Goal: Task Accomplishment & Management: Manage account settings

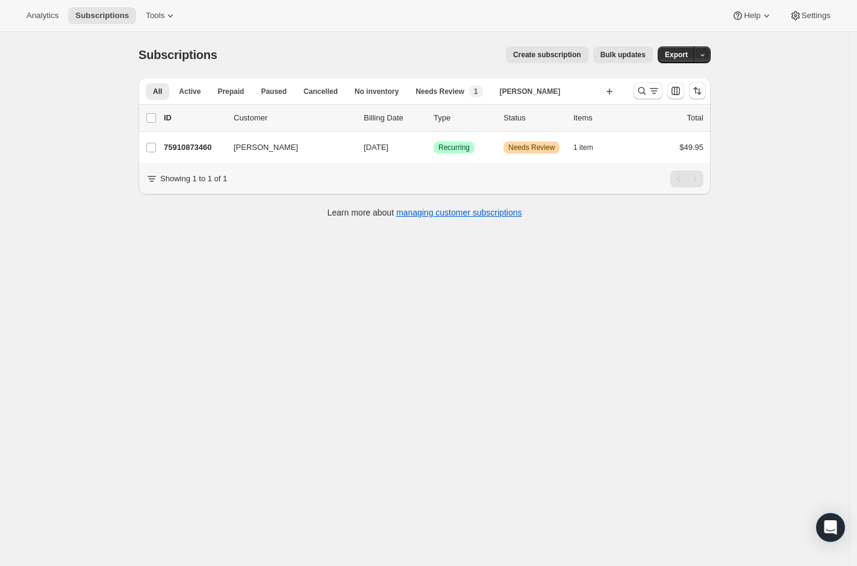
click at [745, 154] on div "Subscriptions. This page is ready Subscriptions Create subscription Bulk update…" at bounding box center [424, 315] width 849 height 566
click at [319, 25] on div "Analytics Subscriptions Tools Help Settings" at bounding box center [428, 16] width 857 height 32
click at [648, 92] on icon "Search and filter results" at bounding box center [642, 91] width 12 height 12
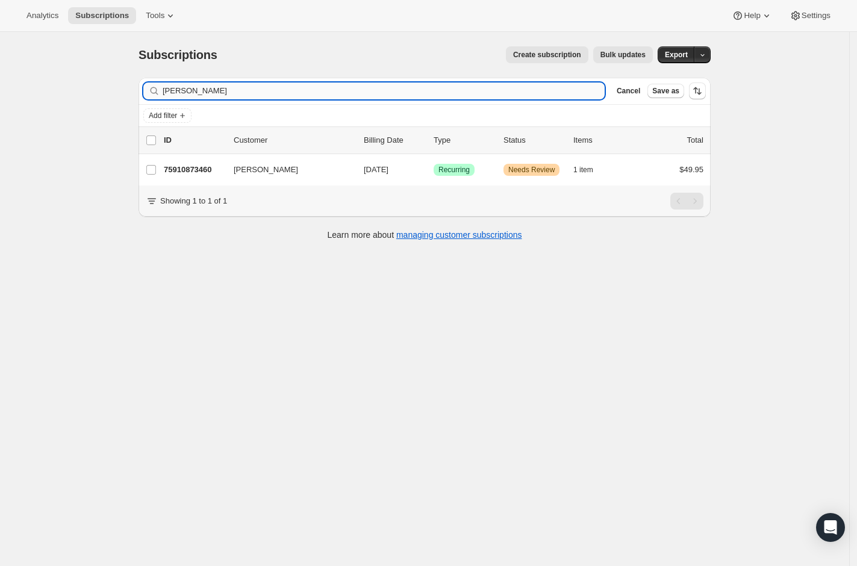
click at [481, 95] on input "Candice Talbot" at bounding box center [384, 90] width 442 height 17
click at [481, 96] on input "Candice Talbot" at bounding box center [384, 90] width 442 height 17
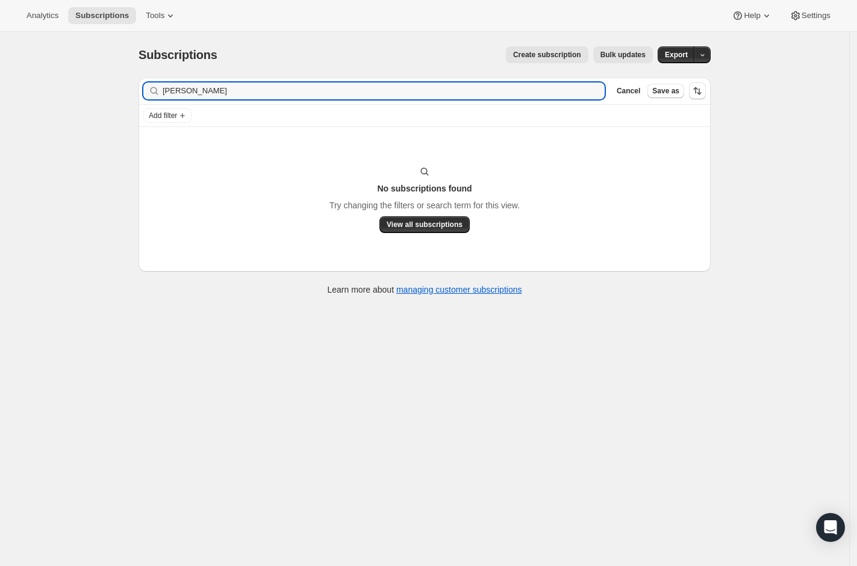
type input "Janelle Moser-Knitowski"
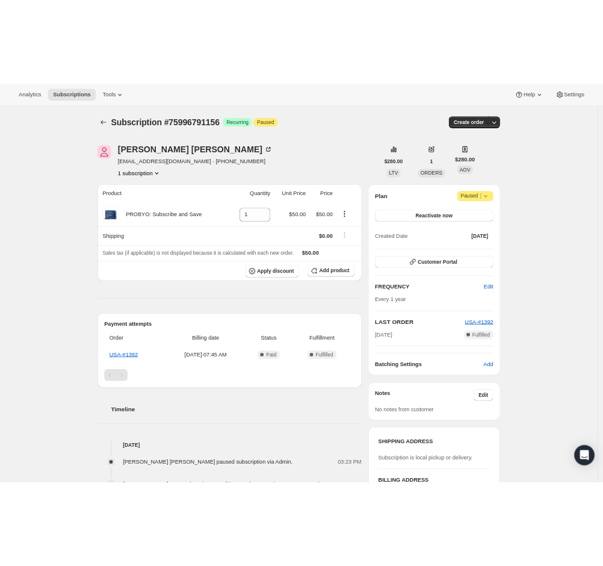
scroll to position [31, 0]
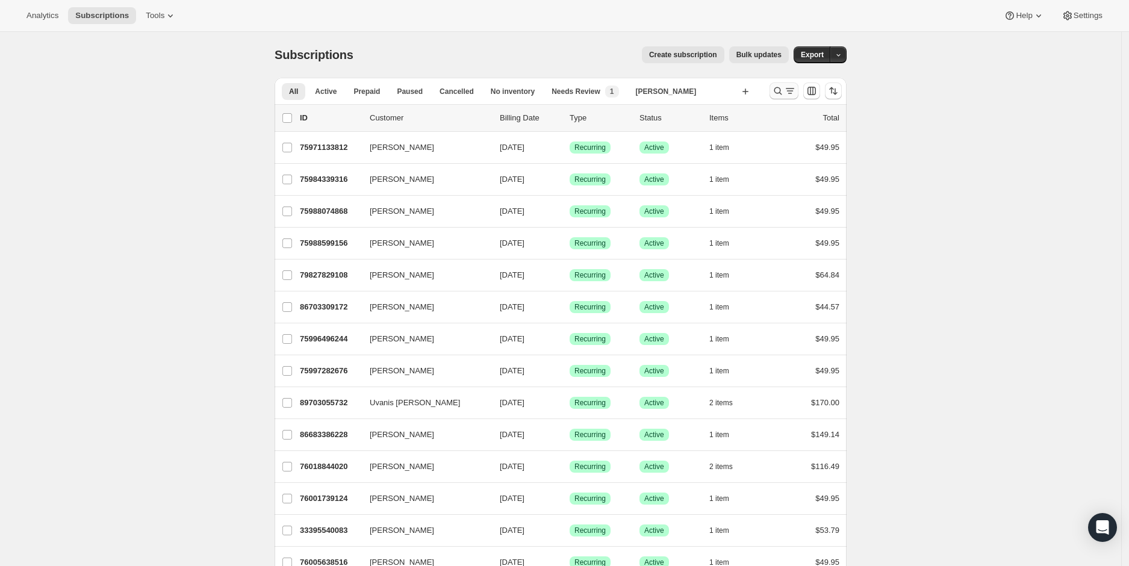
click at [790, 93] on icon "Search and filter results" at bounding box center [790, 91] width 12 height 12
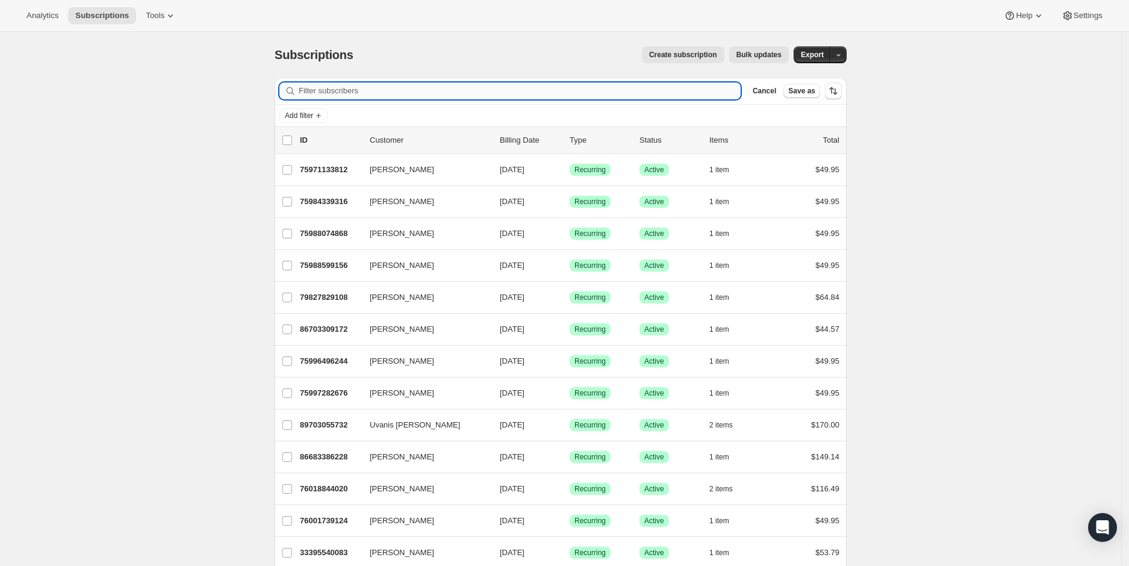
click at [403, 92] on input "Filter subscribers" at bounding box center [520, 90] width 442 height 17
type input "277520"
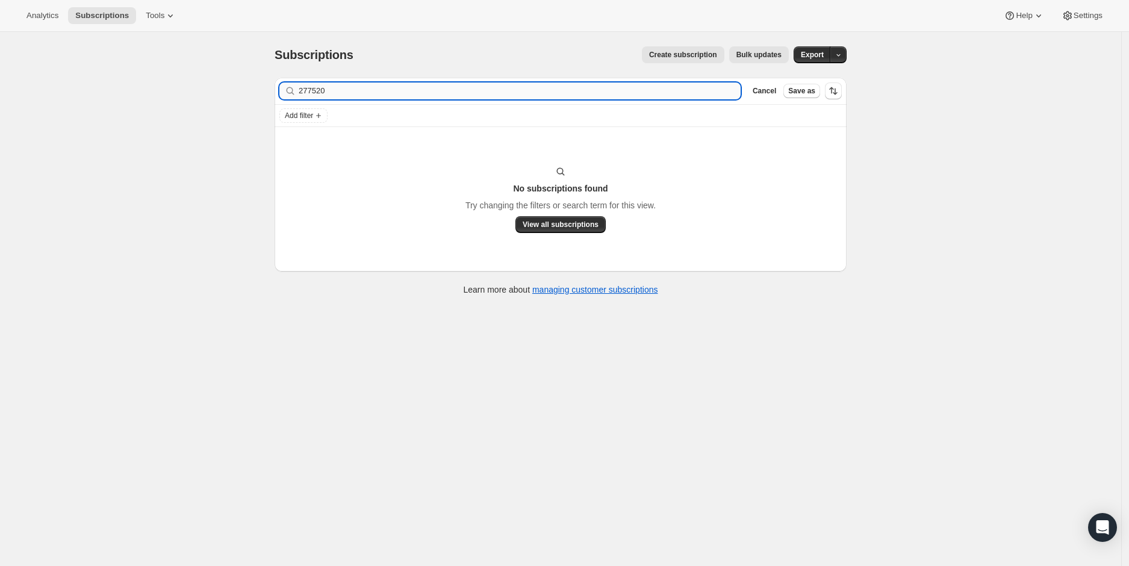
click at [324, 87] on input "277520" at bounding box center [520, 90] width 442 height 17
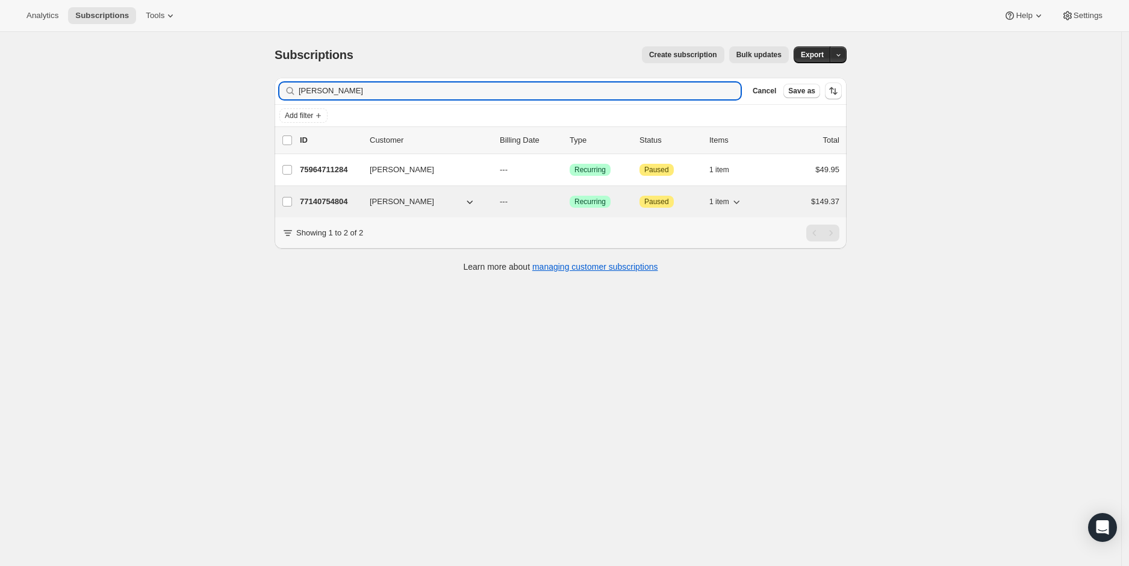
type input "[PERSON_NAME]"
click at [403, 210] on div "77140754804 Mary Crawford --- Success Recurring Attention Paused 1 item $149.37" at bounding box center [569, 201] width 539 height 17
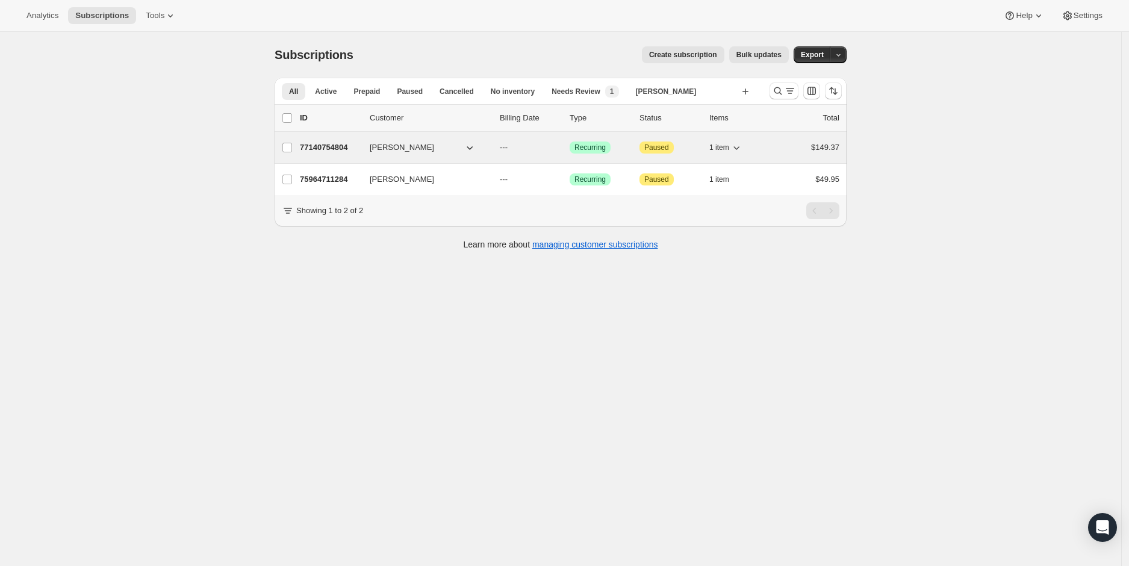
click at [379, 149] on span "[PERSON_NAME]" at bounding box center [402, 147] width 64 height 12
click at [354, 148] on p "77140754804" at bounding box center [330, 147] width 60 height 12
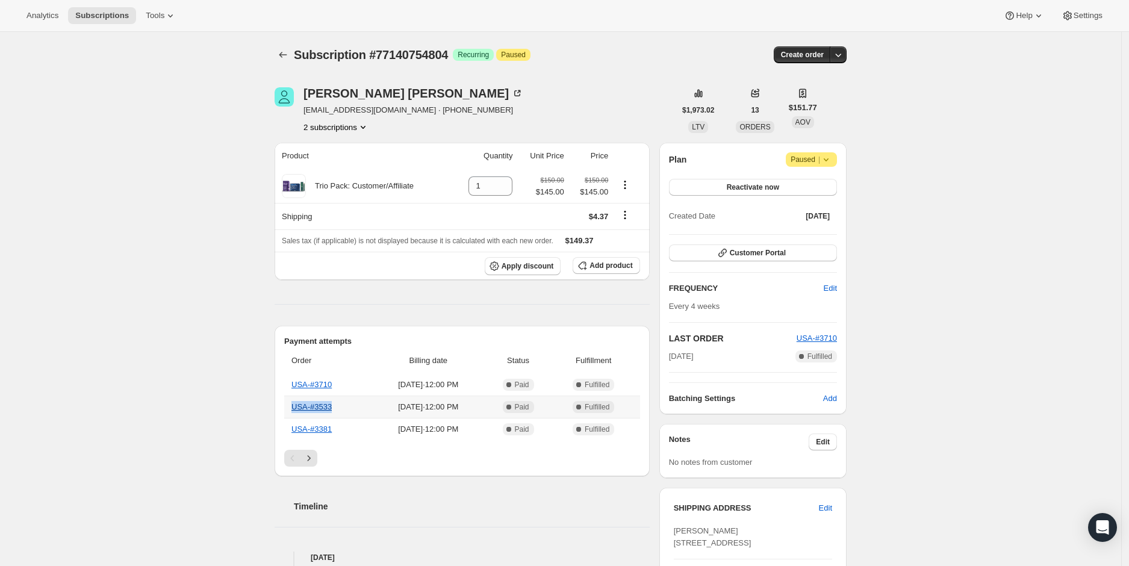
drag, startPoint x: 347, startPoint y: 408, endPoint x: 294, endPoint y: 406, distance: 53.0
click at [294, 406] on th "USA-#3533" at bounding box center [327, 407] width 87 height 22
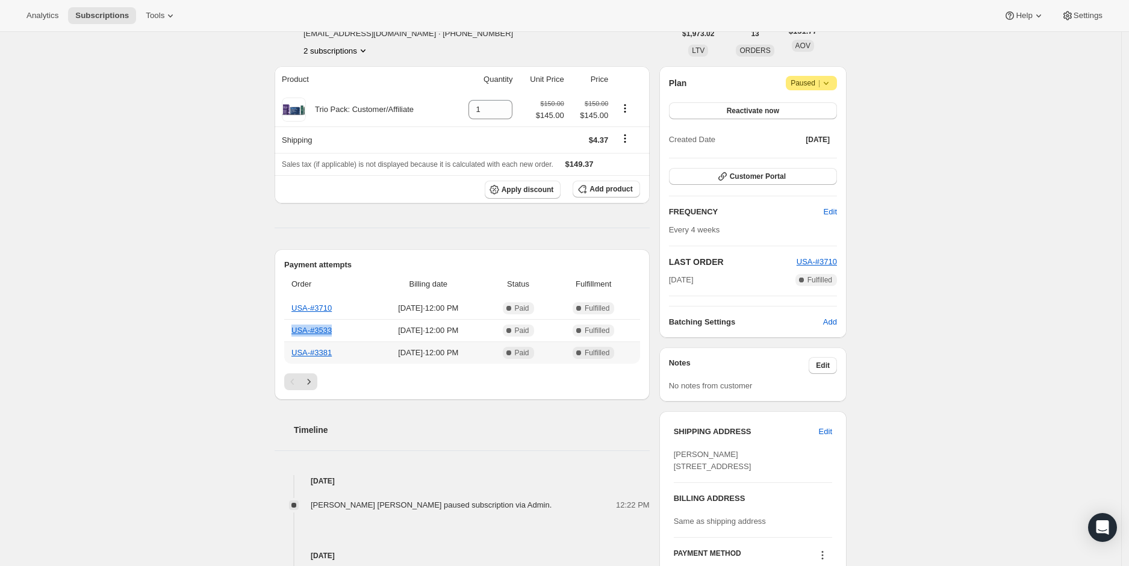
scroll to position [80, 0]
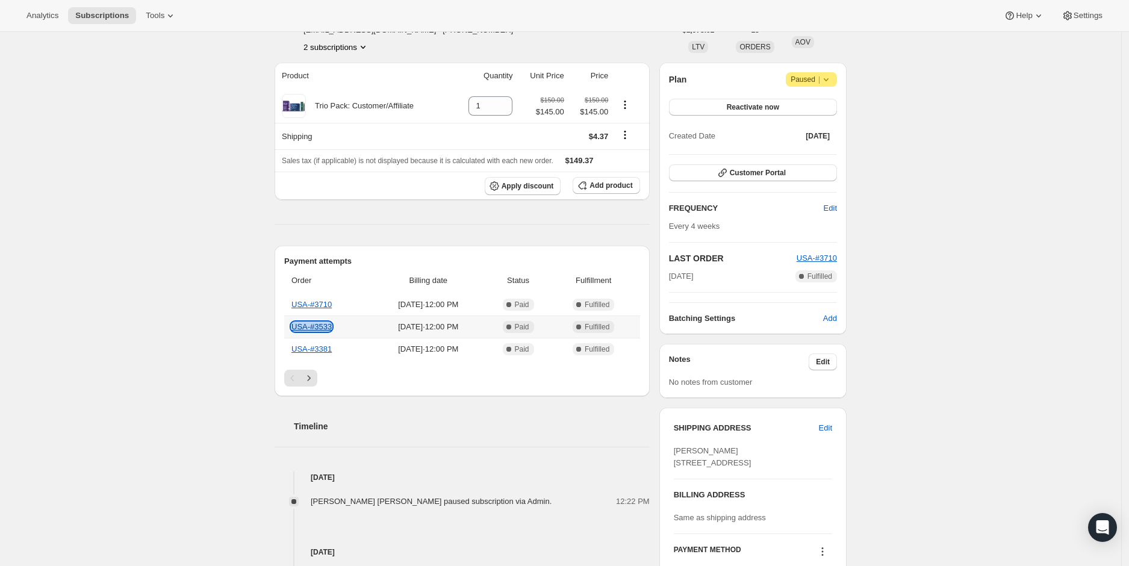
click at [313, 328] on link "USA-#3533" at bounding box center [311, 326] width 40 height 9
